Goal: Information Seeking & Learning: Learn about a topic

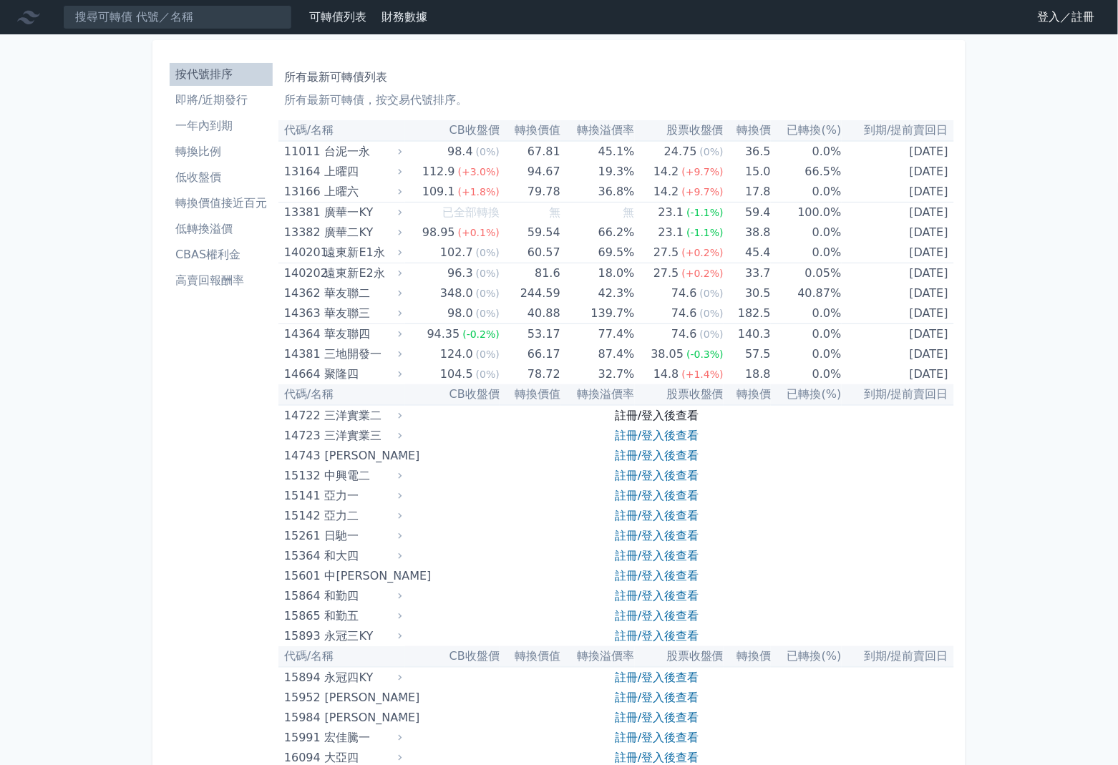
click at [648, 418] on link "註冊/登入後查看" at bounding box center [657, 416] width 84 height 14
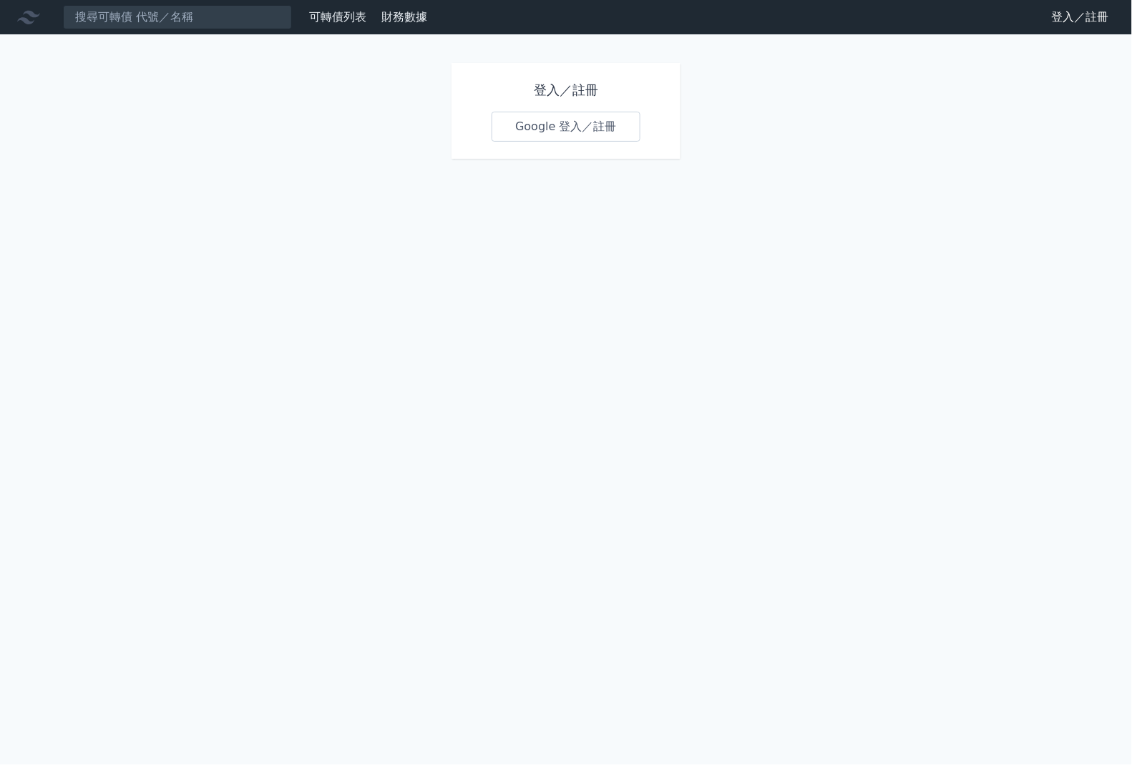
click at [578, 121] on link "Google 登入／註冊" at bounding box center [566, 127] width 149 height 30
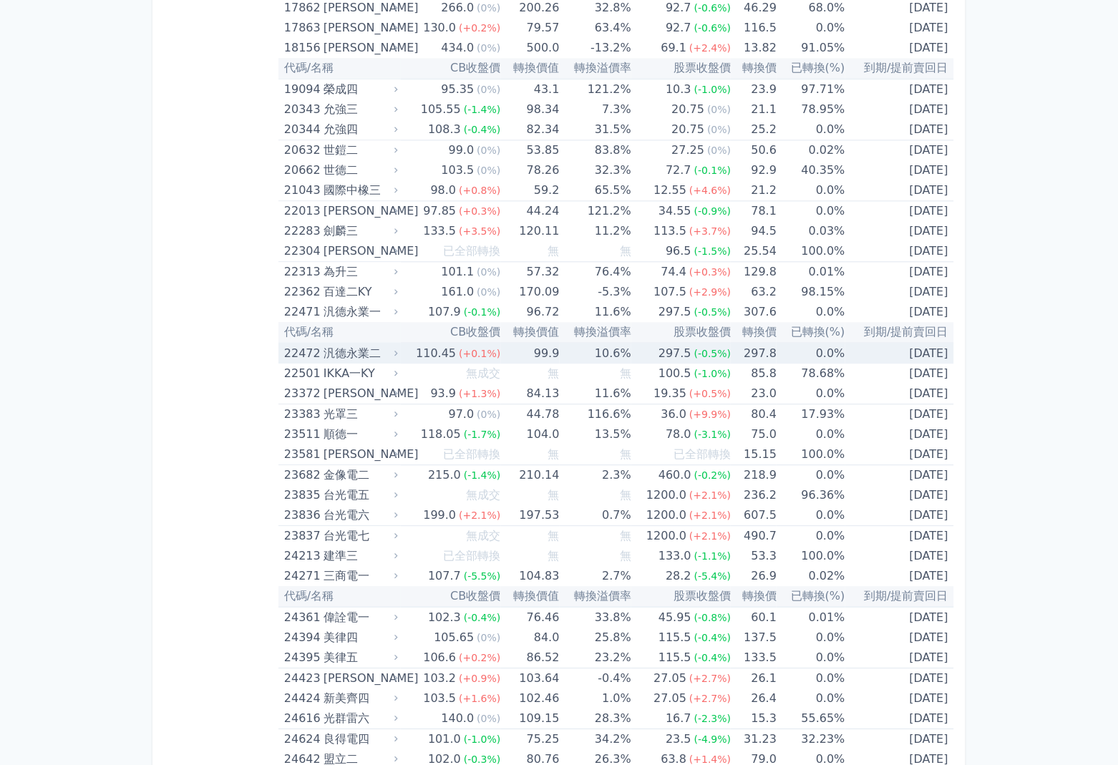
scroll to position [859, 0]
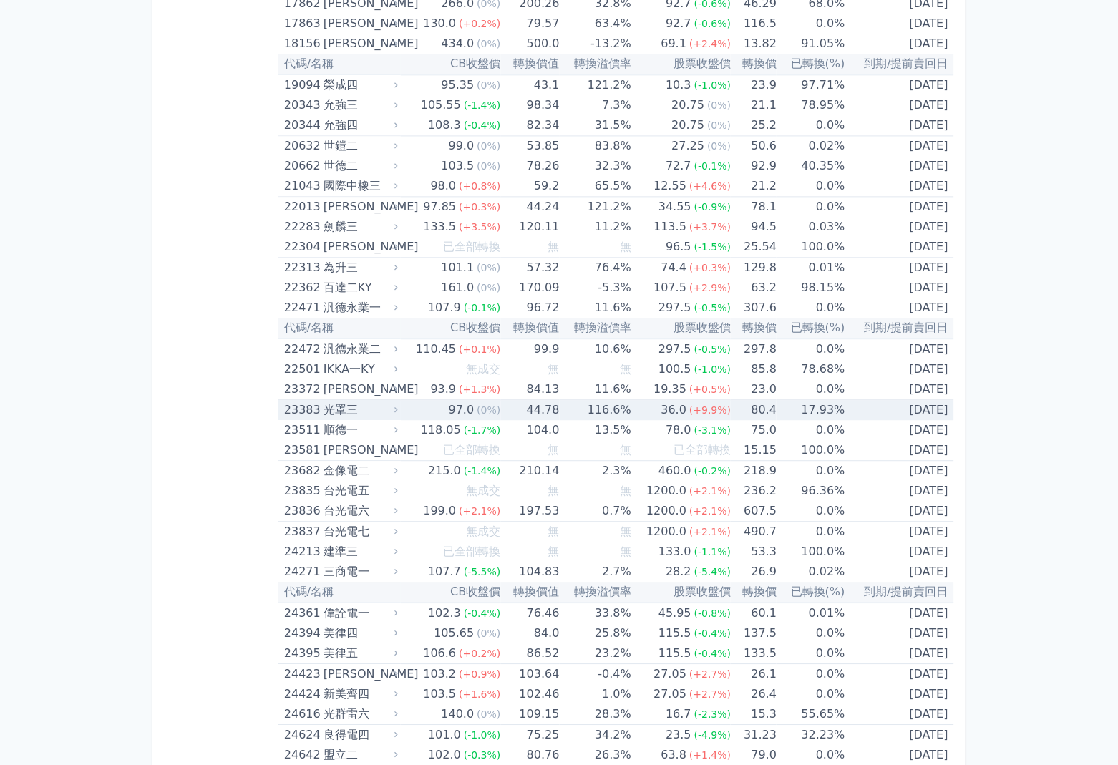
click at [925, 410] on td "2026-08-03" at bounding box center [899, 410] width 109 height 21
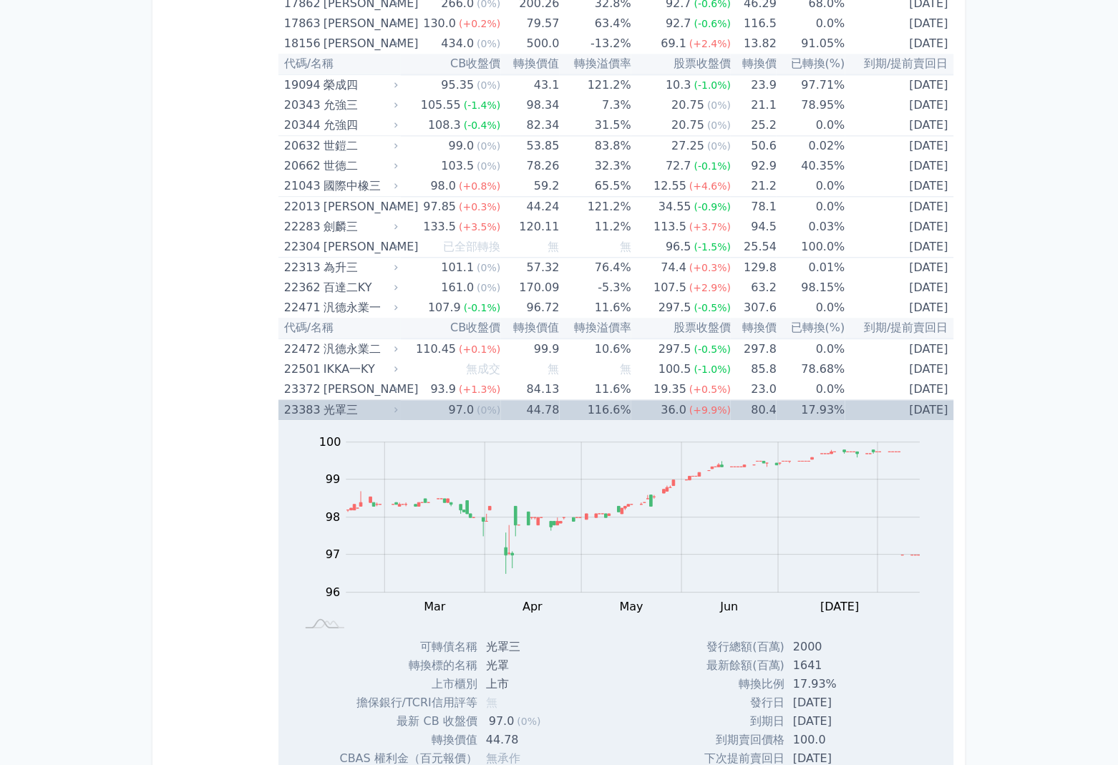
click at [905, 410] on td "2026-08-03" at bounding box center [899, 410] width 109 height 21
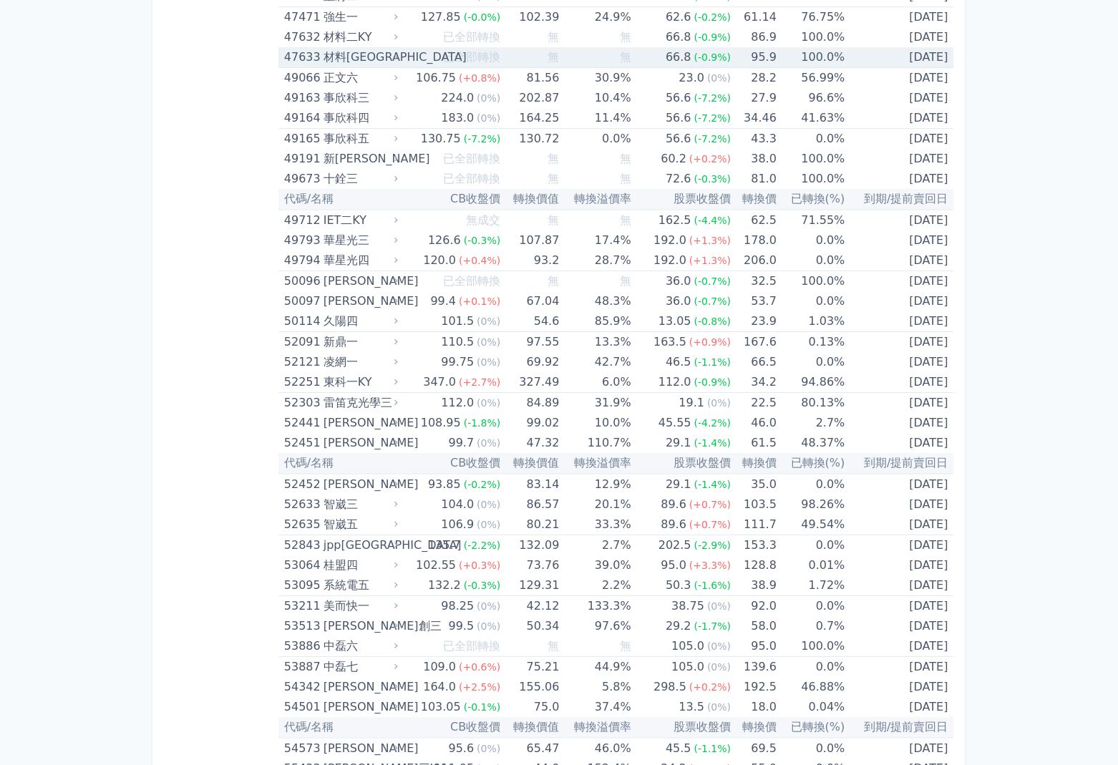
scroll to position [4769, 0]
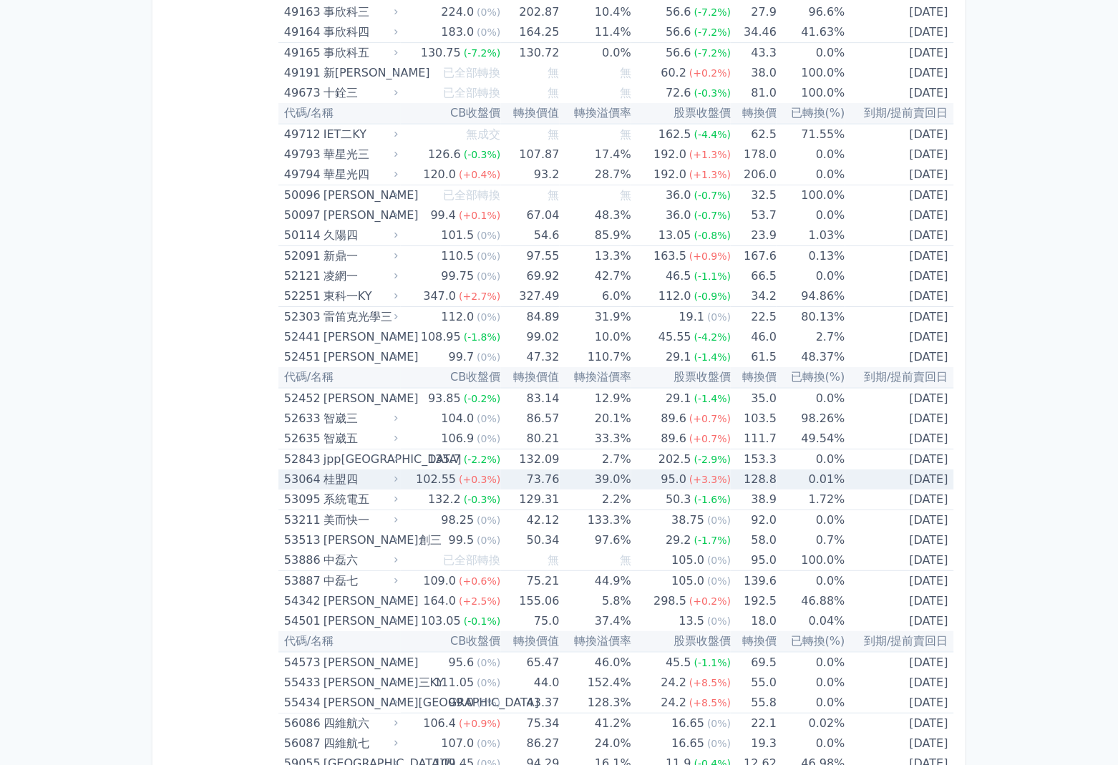
click at [757, 484] on td "128.8" at bounding box center [754, 479] width 46 height 20
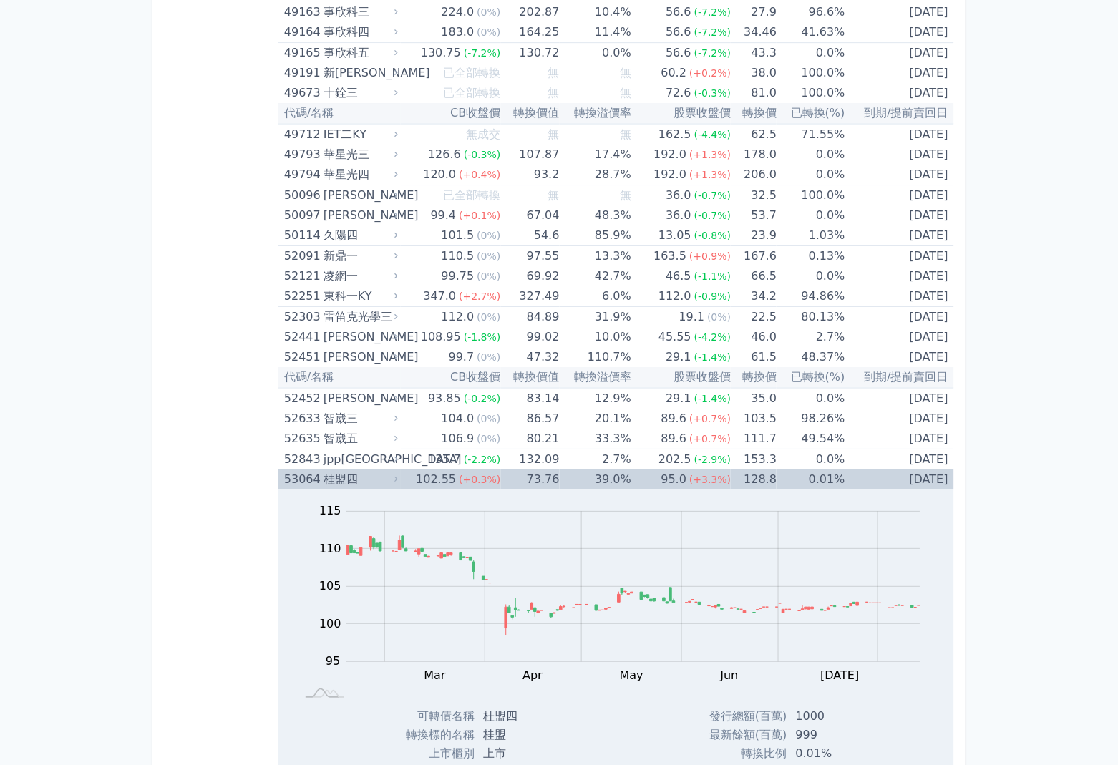
click at [756, 482] on td "128.8" at bounding box center [754, 479] width 46 height 20
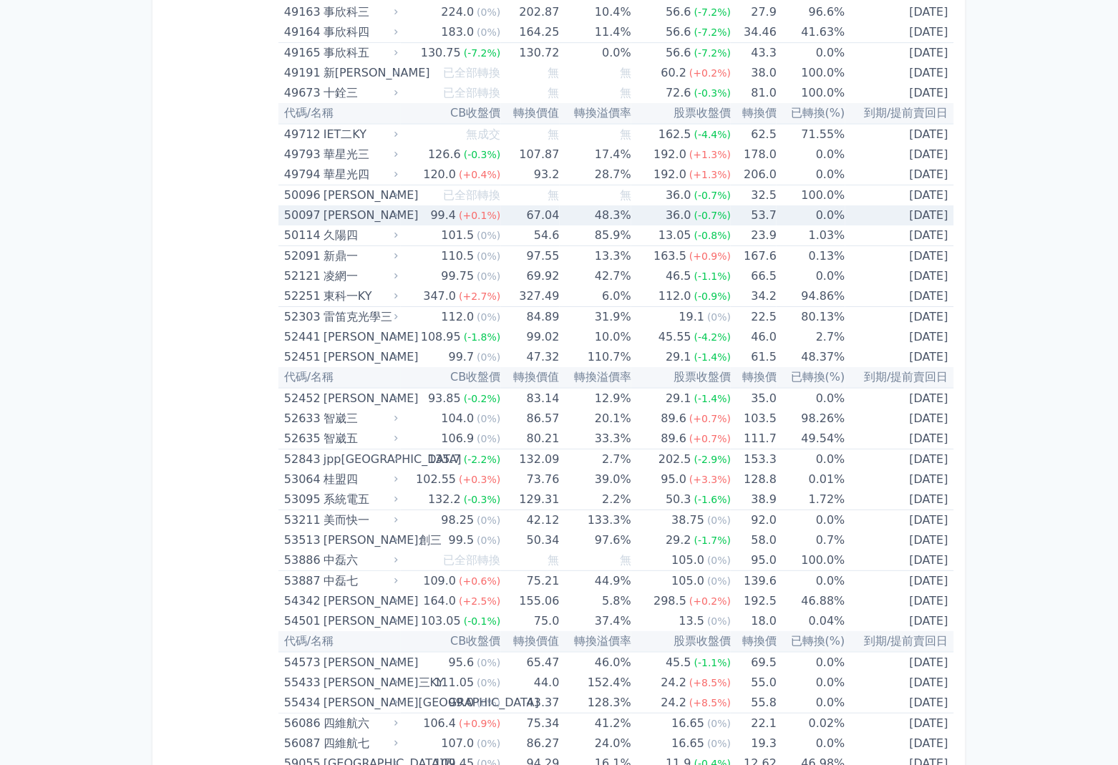
click at [758, 219] on td "53.7" at bounding box center [754, 215] width 46 height 20
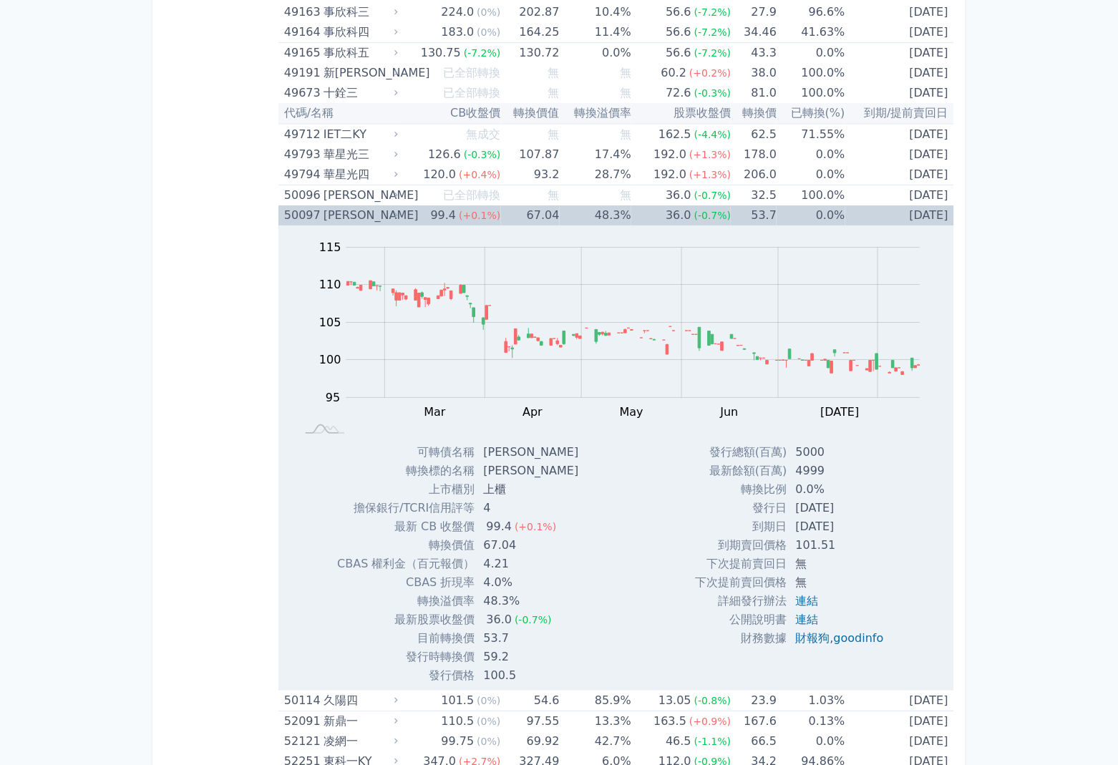
click at [758, 219] on td "53.7" at bounding box center [754, 215] width 46 height 20
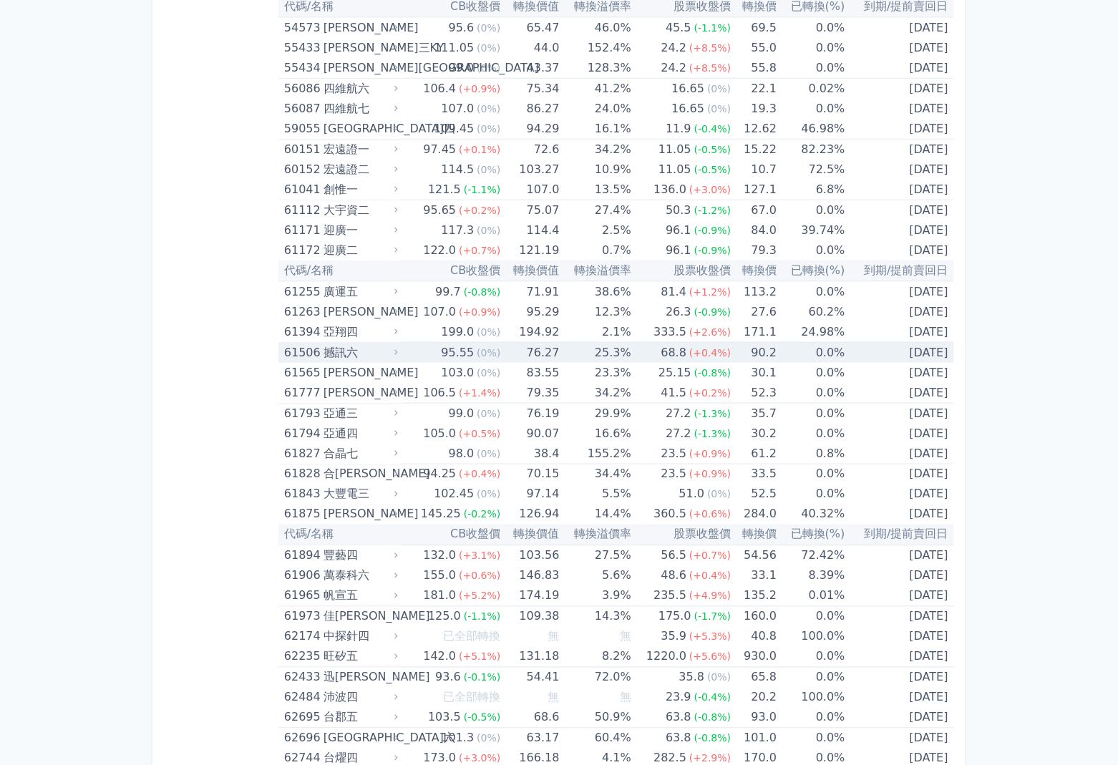
scroll to position [5438, 0]
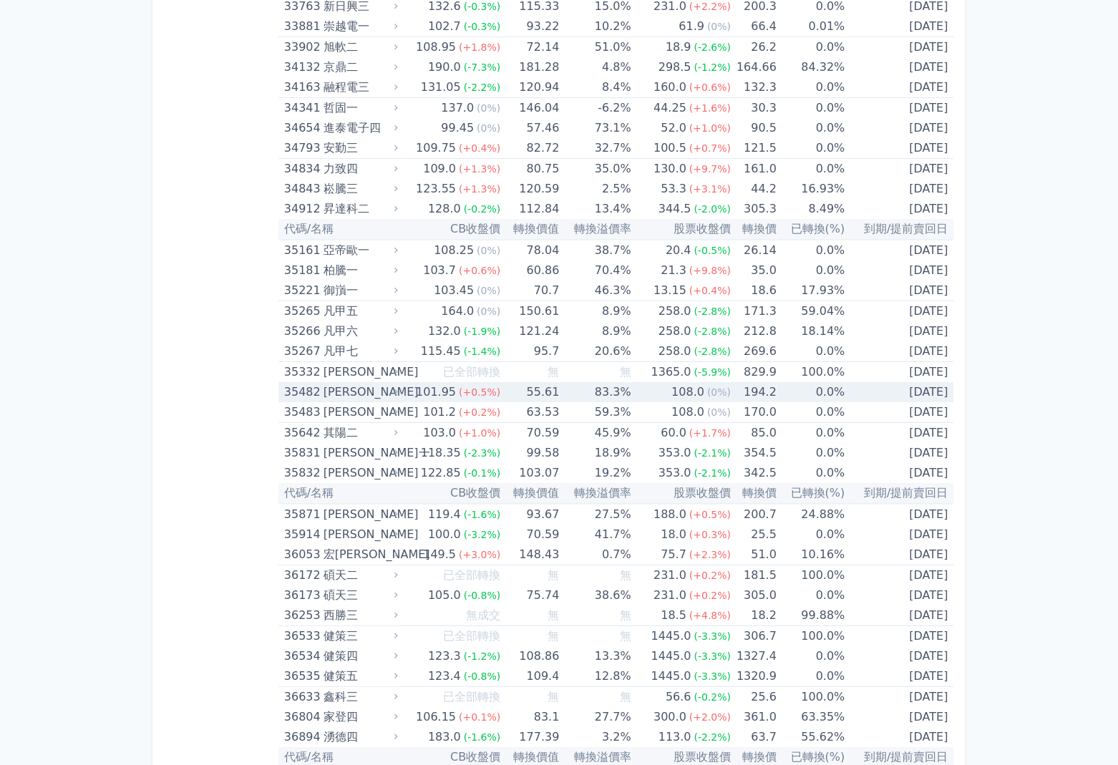
scroll to position [3052, 0]
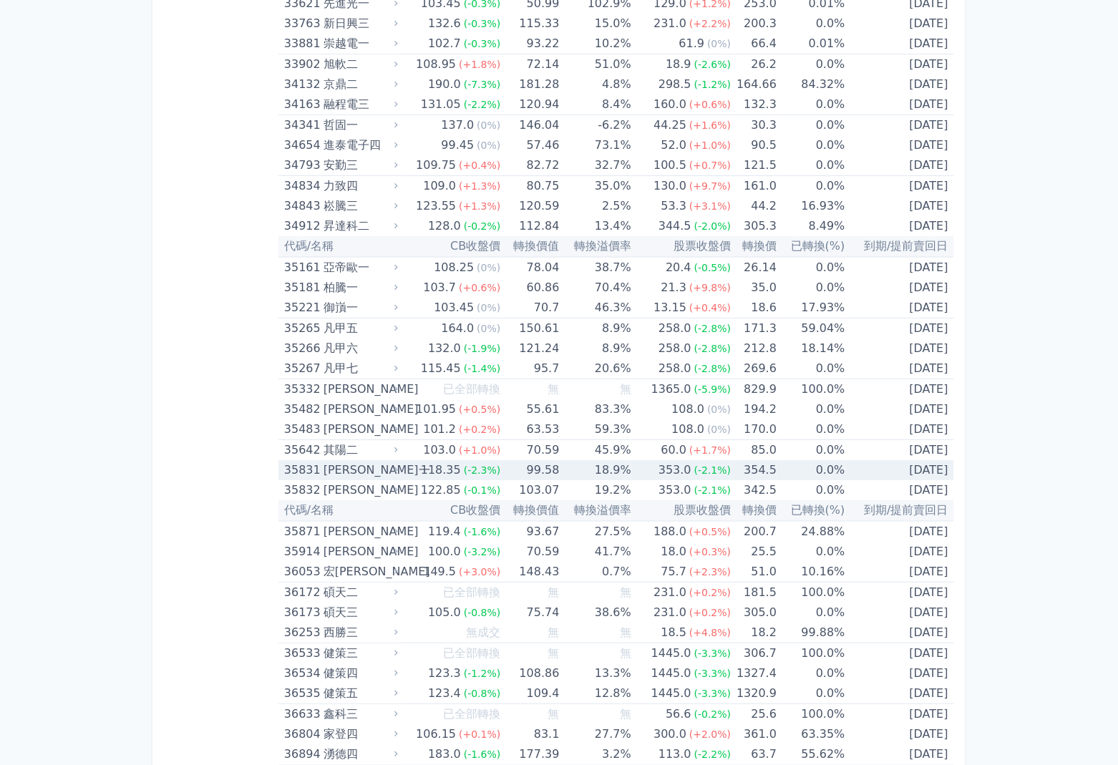
click at [690, 472] on div "353.0" at bounding box center [674, 470] width 39 height 20
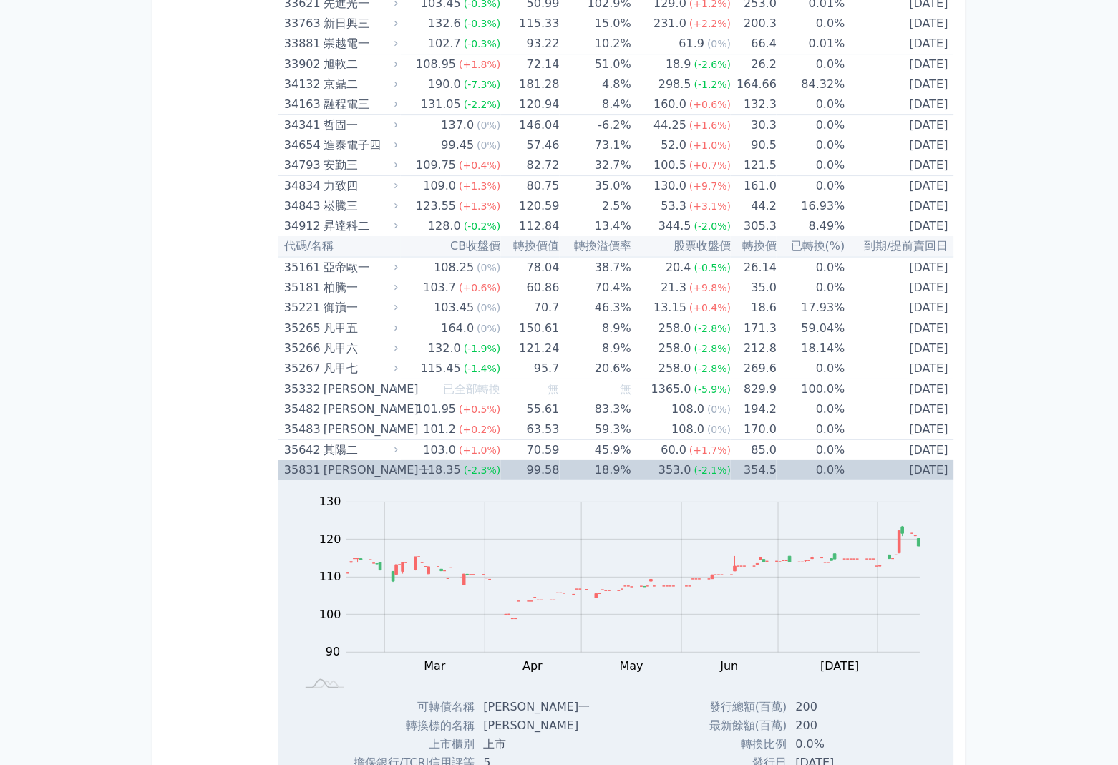
click at [336, 477] on div "[PERSON_NAME]一" at bounding box center [359, 470] width 72 height 20
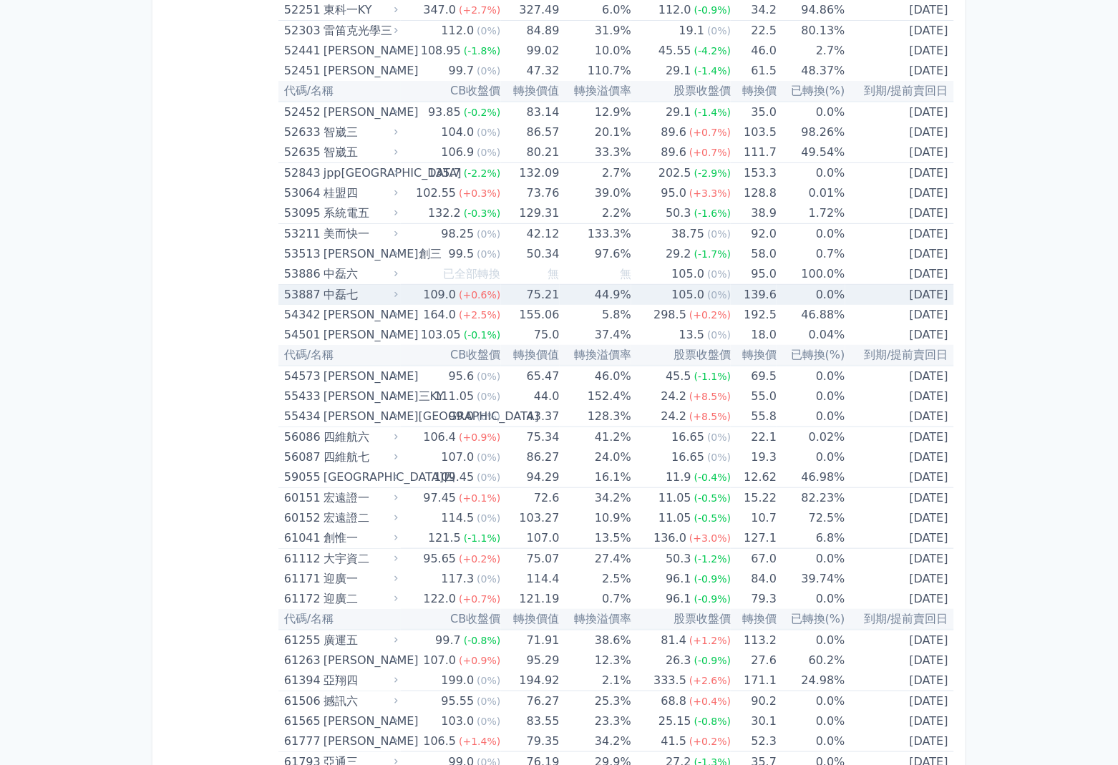
scroll to position [5151, 0]
